Goal: Task Accomplishment & Management: Manage account settings

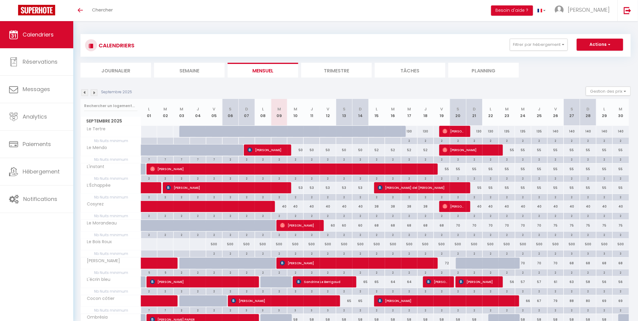
click at [283, 206] on div "40" at bounding box center [279, 206] width 16 height 11
type input "40"
type input "[DATE]"
type input "Mer 10 Septembre 2025"
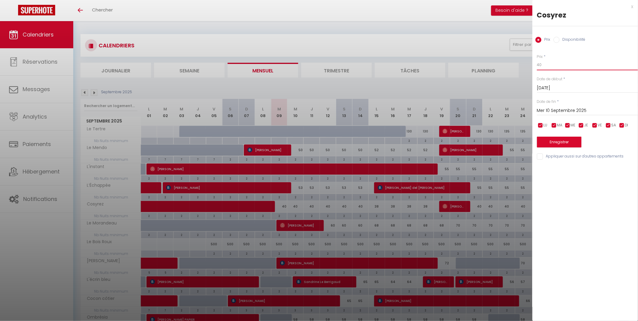
drag, startPoint x: 530, startPoint y: 66, endPoint x: 509, endPoint y: 67, distance: 21.4
click at [509, 67] on body "🟢 Des questions ou besoin d'assistance pour la migration AirBnB? Connectez-vous…" at bounding box center [319, 281] width 638 height 520
type input "38"
click at [547, 110] on input "Mer 10 Septembre 2025" at bounding box center [587, 111] width 101 height 8
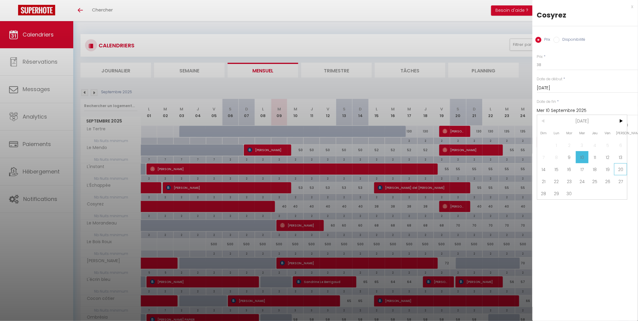
click at [620, 168] on span "20" at bounding box center [620, 169] width 13 height 12
type input "Sam 20 Septembre 2025"
click at [560, 139] on button "Enregistrer" at bounding box center [559, 142] width 45 height 11
